Goal: Navigation & Orientation: Find specific page/section

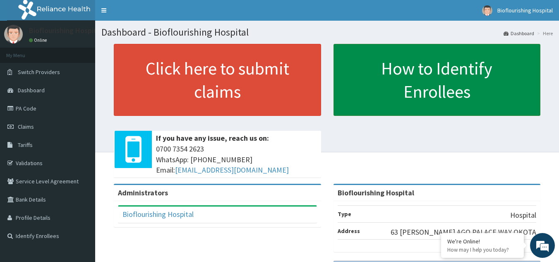
click at [454, 74] on link "How to Identify Enrollees" at bounding box center [436, 80] width 207 height 72
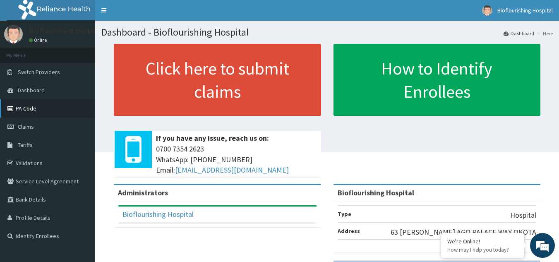
click at [36, 109] on link "PA Code" at bounding box center [47, 108] width 95 height 18
click at [157, 213] on link "Bioflourishing Hospital" at bounding box center [157, 214] width 71 height 10
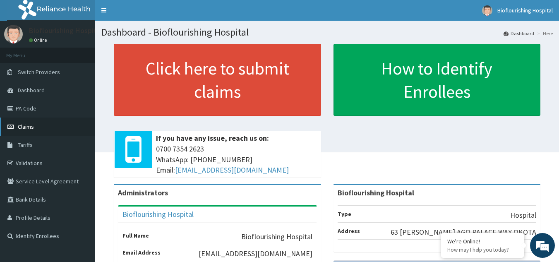
click at [47, 126] on link "Claims" at bounding box center [47, 126] width 95 height 18
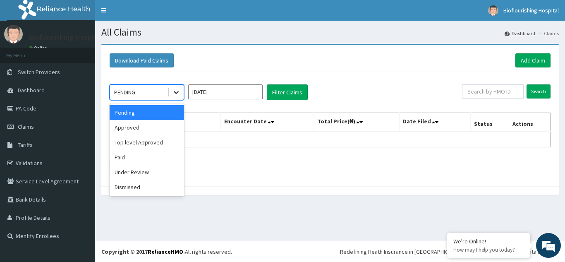
click at [176, 93] on icon at bounding box center [176, 92] width 8 height 8
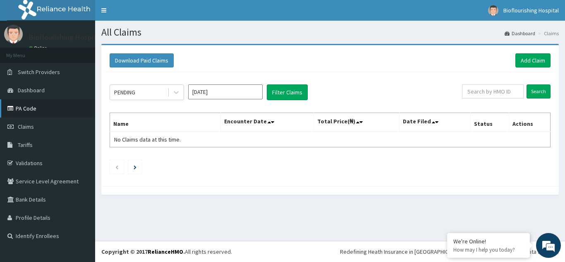
click at [36, 109] on link "PA Code" at bounding box center [47, 108] width 95 height 18
